Goal: Navigation & Orientation: Understand site structure

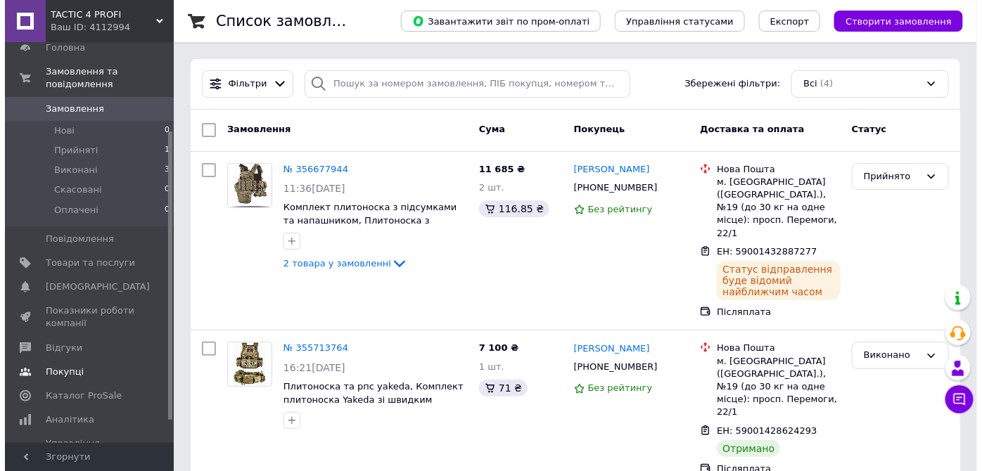
scroll to position [127, 0]
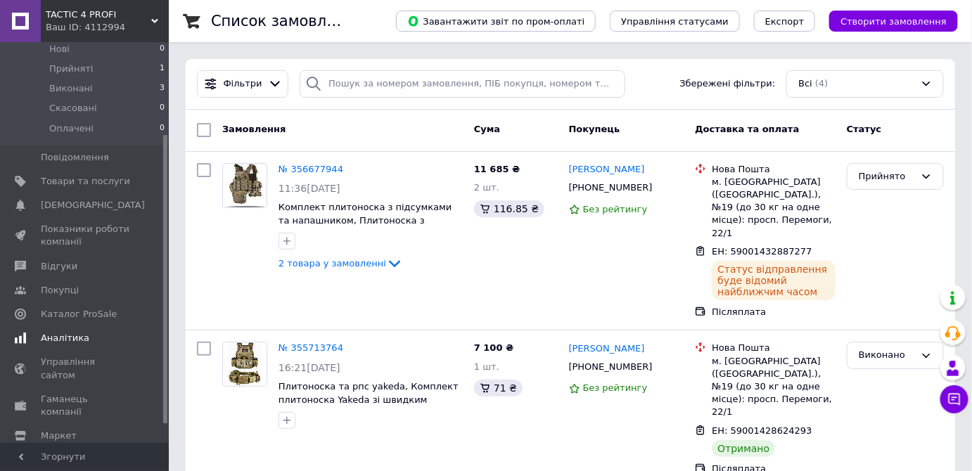
click at [71, 334] on link "Аналітика" at bounding box center [86, 338] width 173 height 24
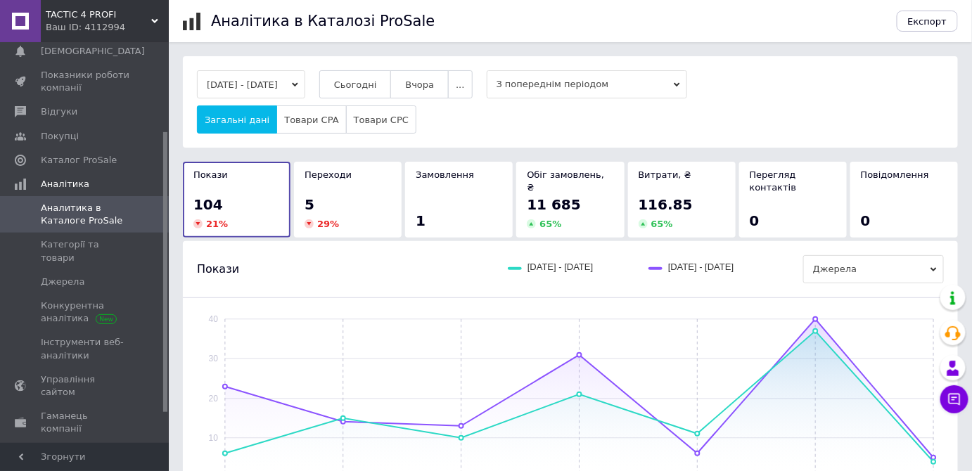
click at [447, 114] on div "Загальні дані Товари CPA Товари CPC" at bounding box center [570, 119] width 747 height 28
click at [72, 141] on span "Покупці" at bounding box center [60, 136] width 38 height 13
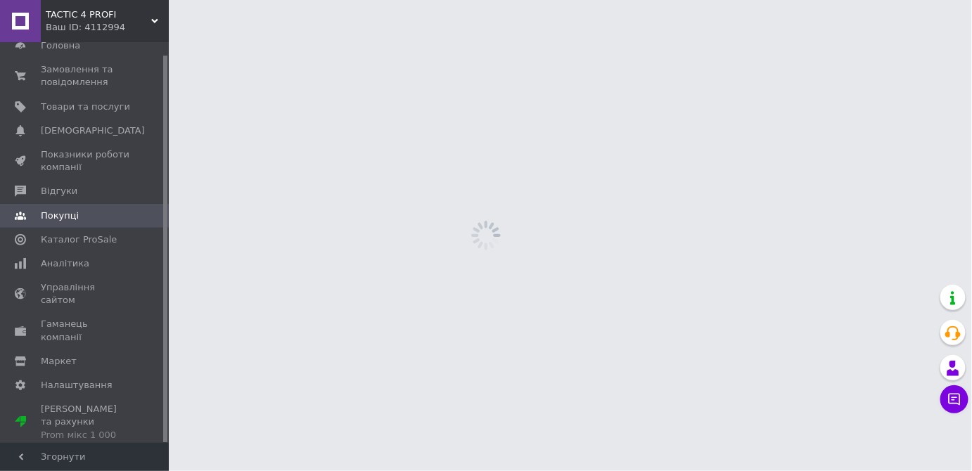
scroll to position [13, 0]
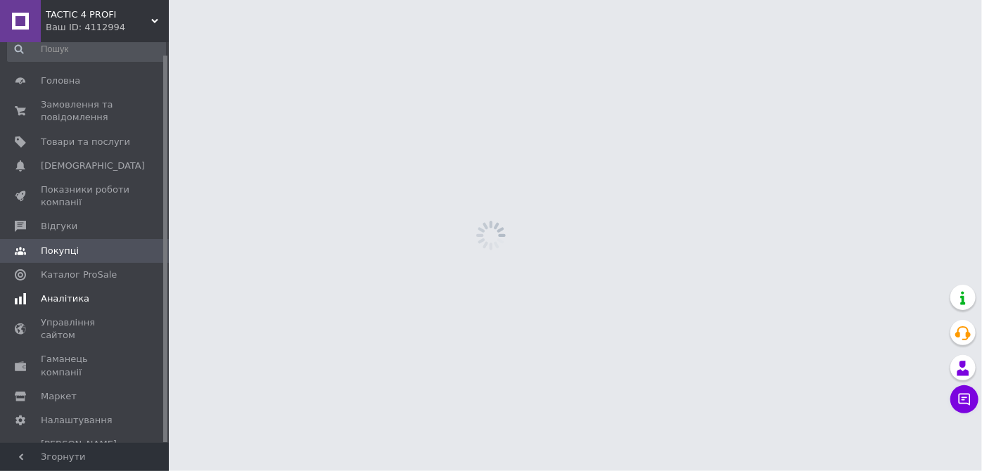
click at [66, 304] on span "Аналітика" at bounding box center [65, 299] width 49 height 13
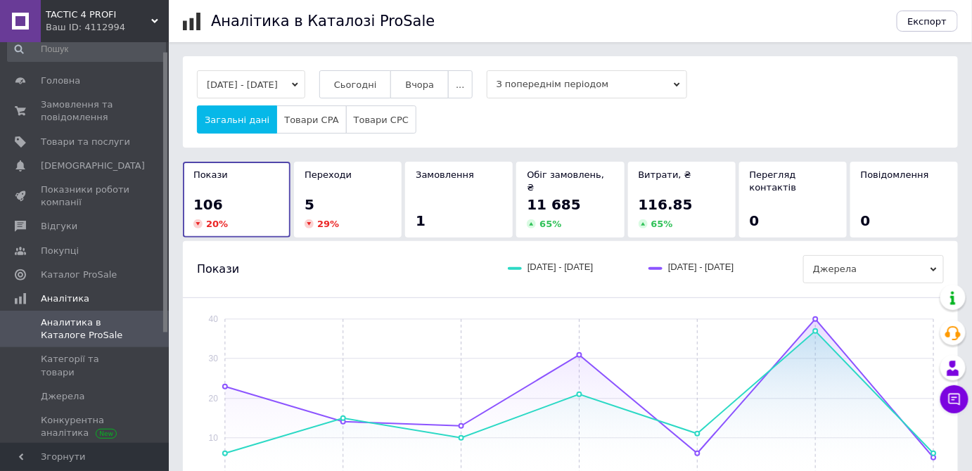
scroll to position [232, 0]
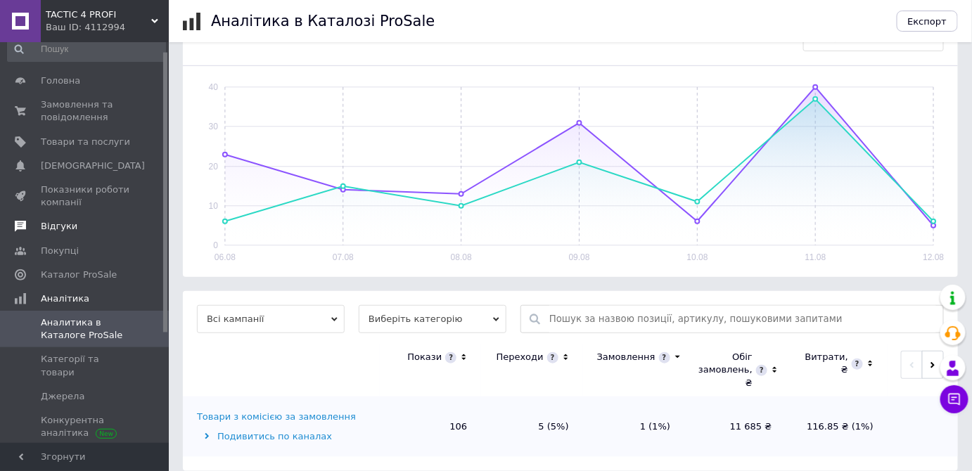
click at [75, 217] on link "Відгуки" at bounding box center [86, 226] width 173 height 24
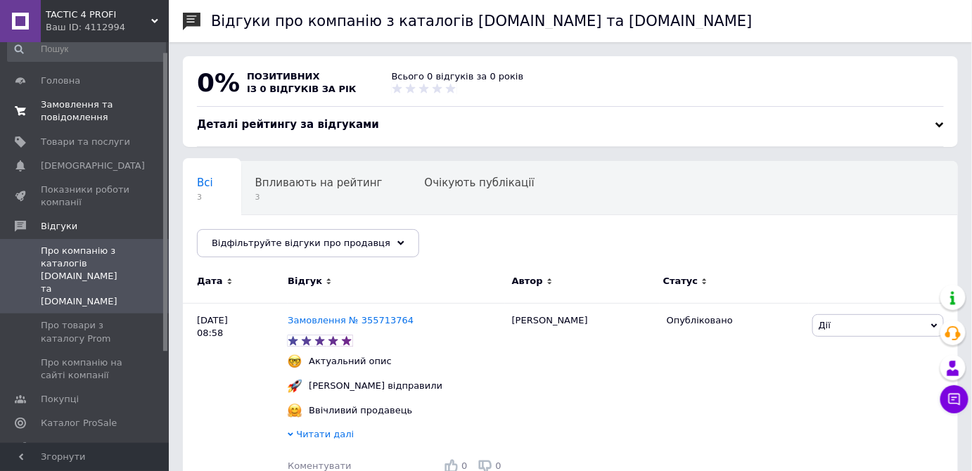
click at [96, 126] on link "Замовлення та повідомлення 0 0" at bounding box center [86, 111] width 173 height 37
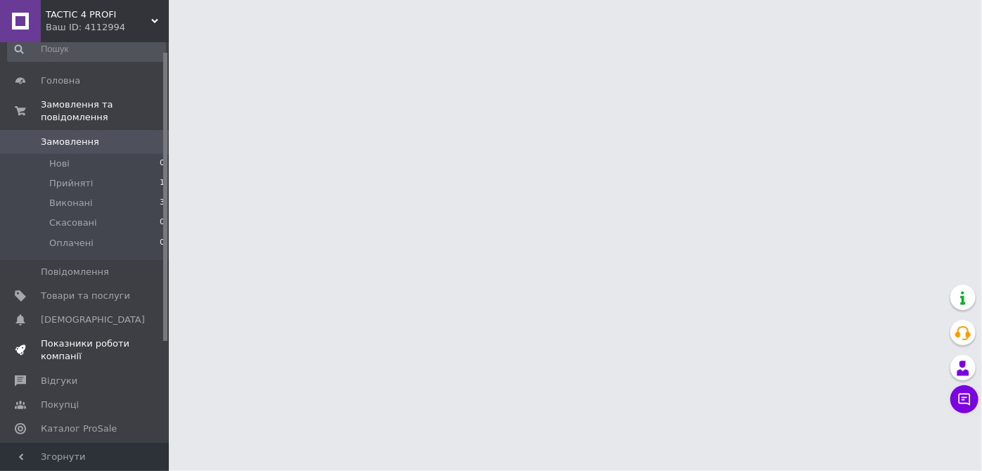
click at [79, 338] on span "Показники роботи компанії" at bounding box center [85, 350] width 89 height 25
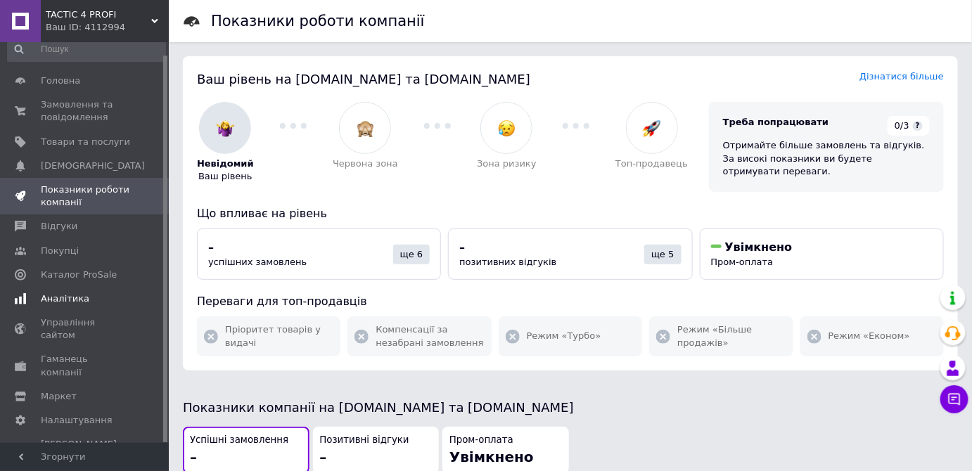
click at [72, 306] on link "Аналітика" at bounding box center [86, 299] width 173 height 24
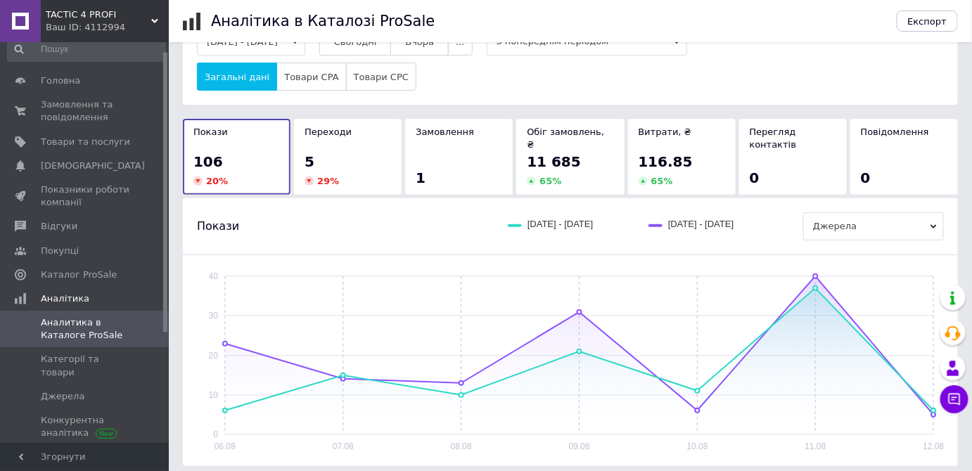
scroll to position [63, 0]
